Goal: Information Seeking & Learning: Learn about a topic

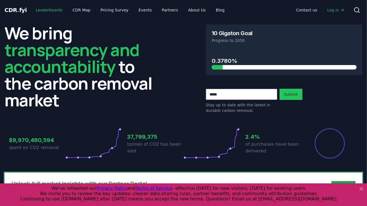
click at [48, 10] on link "Leaderboards" at bounding box center [49, 10] width 36 height 10
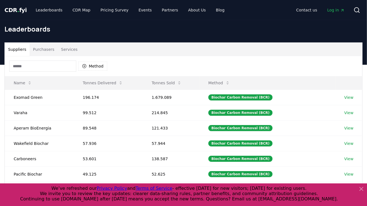
click at [35, 63] on input at bounding box center [42, 66] width 67 height 11
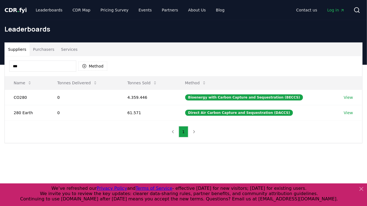
drag, startPoint x: 13, startPoint y: 66, endPoint x: 2, endPoint y: 66, distance: 10.6
click at [2, 66] on div "Suppliers Purchasers Services *** Method Name Tonnes Delivered Tonnes Sold Meth…" at bounding box center [183, 92] width 367 height 101
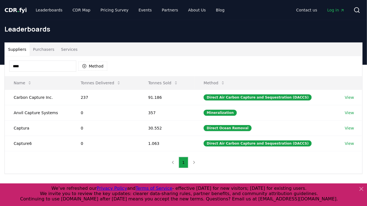
drag, startPoint x: 29, startPoint y: 65, endPoint x: 0, endPoint y: 67, distance: 29.2
click at [0, 66] on html "CDR . fyi Leaderboards CDR Map Pricing Survey Events Partners About Us Blog Con…" at bounding box center [183, 180] width 367 height 361
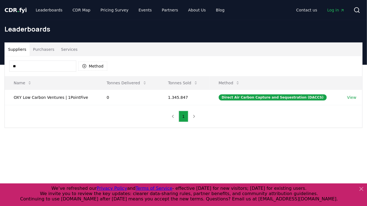
drag, startPoint x: 42, startPoint y: 66, endPoint x: -19, endPoint y: 64, distance: 60.4
click at [0, 64] on html "CDR . fyi Leaderboards CDR Map Pricing Survey Events Partners About Us Blog Con…" at bounding box center [183, 180] width 367 height 361
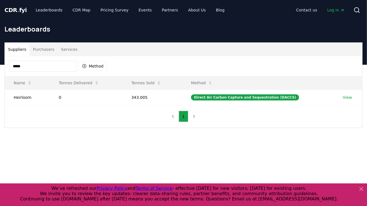
drag, startPoint x: 23, startPoint y: 66, endPoint x: 19, endPoint y: 65, distance: 4.3
click at [19, 65] on input "*****" at bounding box center [42, 66] width 67 height 11
drag, startPoint x: 39, startPoint y: 65, endPoint x: -23, endPoint y: 65, distance: 62.9
click at [0, 65] on html "CDR . fyi Leaderboards CDR Map Pricing Survey Events Partners About Us Blog Con…" at bounding box center [183, 180] width 367 height 361
drag, startPoint x: -1, startPoint y: 68, endPoint x: -5, endPoint y: 68, distance: 3.9
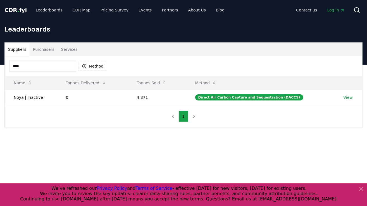
click at [0, 68] on html "CDR . fyi Leaderboards CDR Map Pricing Survey Events Partners About Us Blog Con…" at bounding box center [183, 180] width 367 height 361
drag, startPoint x: 26, startPoint y: 67, endPoint x: -13, endPoint y: 66, distance: 38.9
click at [0, 66] on html "CDR . fyi Leaderboards CDR Map Pricing Survey Events Partners About Us Blog Con…" at bounding box center [183, 180] width 367 height 361
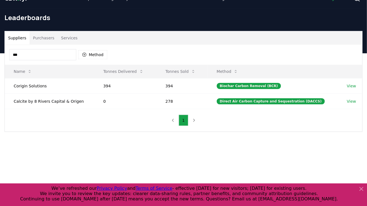
scroll to position [22, 0]
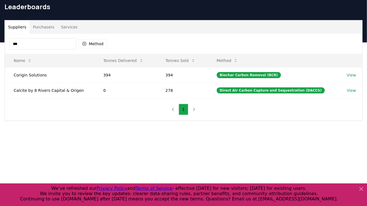
drag, startPoint x: 23, startPoint y: 42, endPoint x: -17, endPoint y: 42, distance: 39.7
click at [0, 42] on html "CDR . fyi Leaderboards CDR Map Pricing Survey Events Partners About Us Blog Con…" at bounding box center [183, 158] width 367 height 361
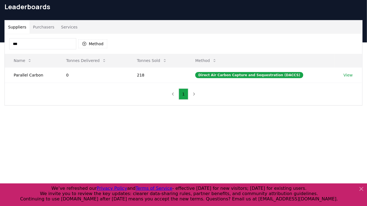
drag, startPoint x: 3, startPoint y: 45, endPoint x: -21, endPoint y: 45, distance: 23.8
click at [0, 45] on html "CDR . fyi Leaderboards CDR Map Pricing Survey Events Partners About Us Blog Con…" at bounding box center [183, 158] width 367 height 361
drag, startPoint x: 22, startPoint y: 43, endPoint x: 1, endPoint y: 43, distance: 20.7
click at [1, 43] on div "Suppliers Purchasers Services *** Method Name Tonnes Delivered Tonnes Sold Meth…" at bounding box center [183, 63] width 367 height 86
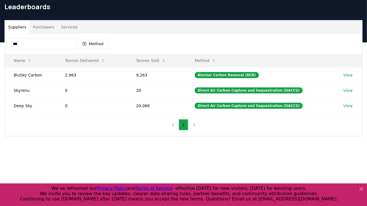
click at [36, 37] on div "*** Method" at bounding box center [184, 44] width 358 height 20
drag, startPoint x: 35, startPoint y: 42, endPoint x: -18, endPoint y: 44, distance: 52.6
click at [0, 44] on html "CDR . fyi Leaderboards CDR Map Pricing Survey Events Partners About Us Blog Con…" at bounding box center [183, 158] width 367 height 361
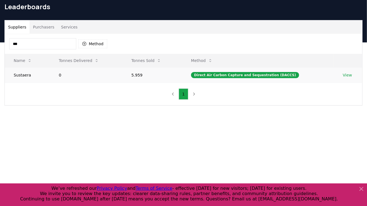
type input "***"
